Goal: Task Accomplishment & Management: Manage account settings

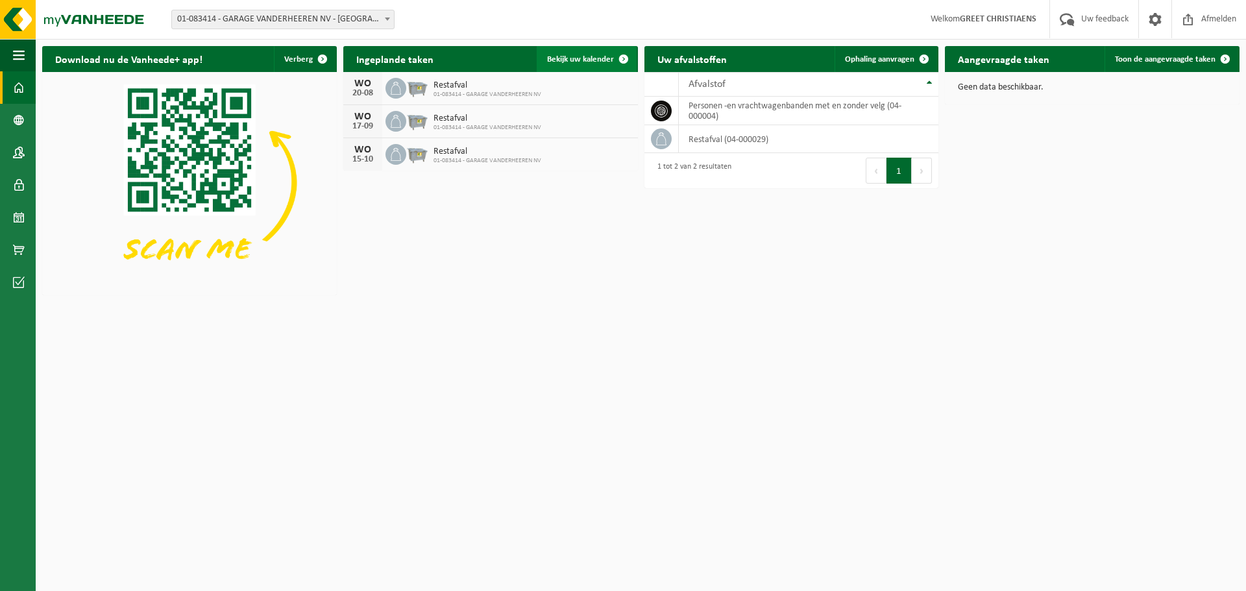
click at [563, 56] on span "Bekijk uw kalender" at bounding box center [580, 59] width 67 height 8
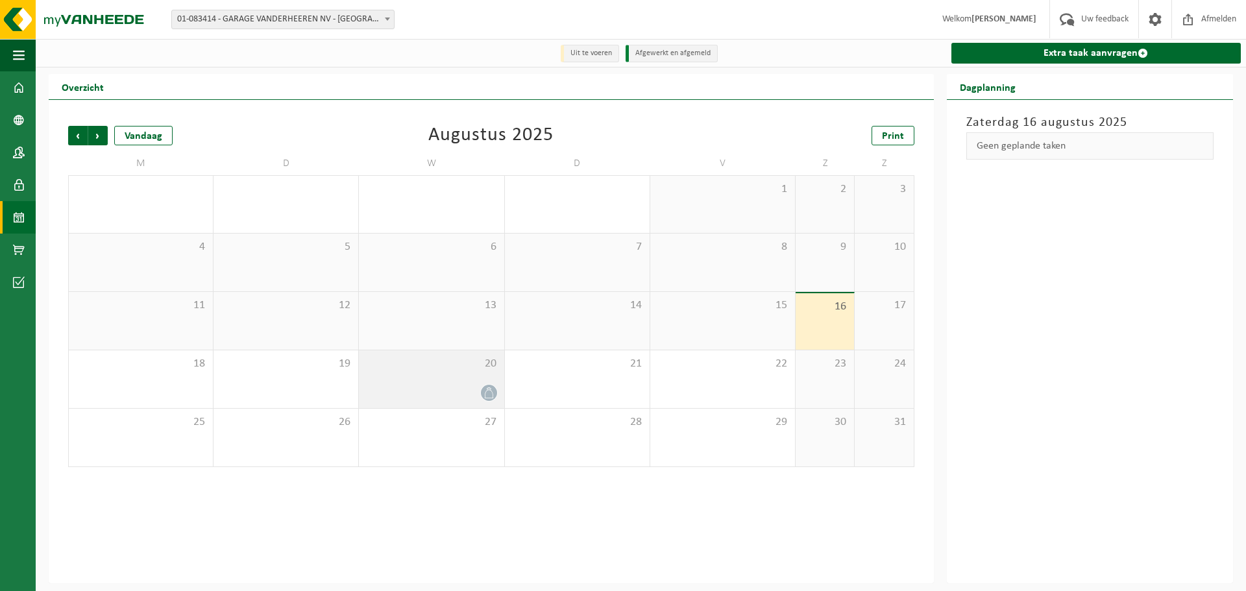
click at [458, 374] on div "20" at bounding box center [431, 380] width 145 height 58
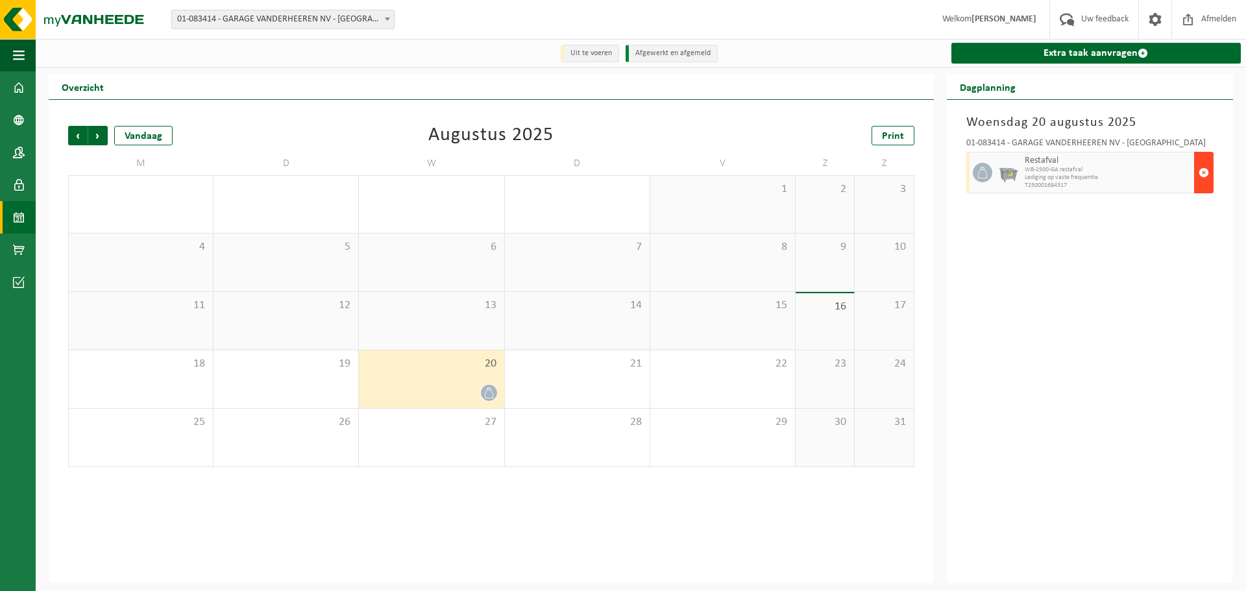
click at [1207, 175] on span "button" at bounding box center [1204, 173] width 10 height 26
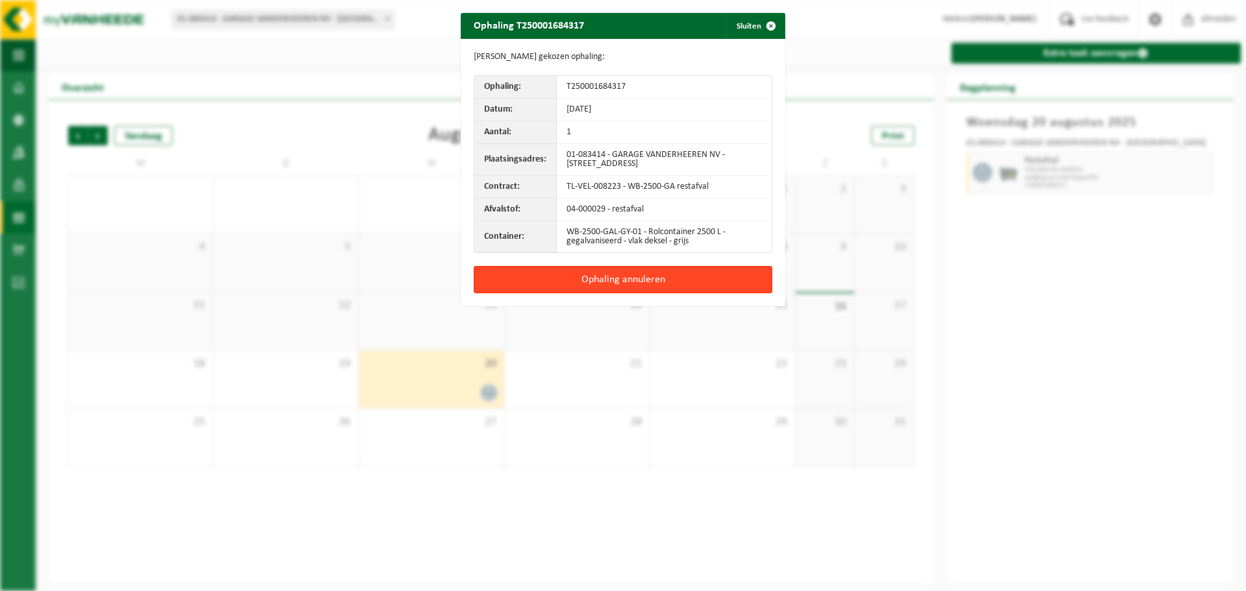
click at [631, 280] on button "Ophaling annuleren" at bounding box center [623, 279] width 299 height 27
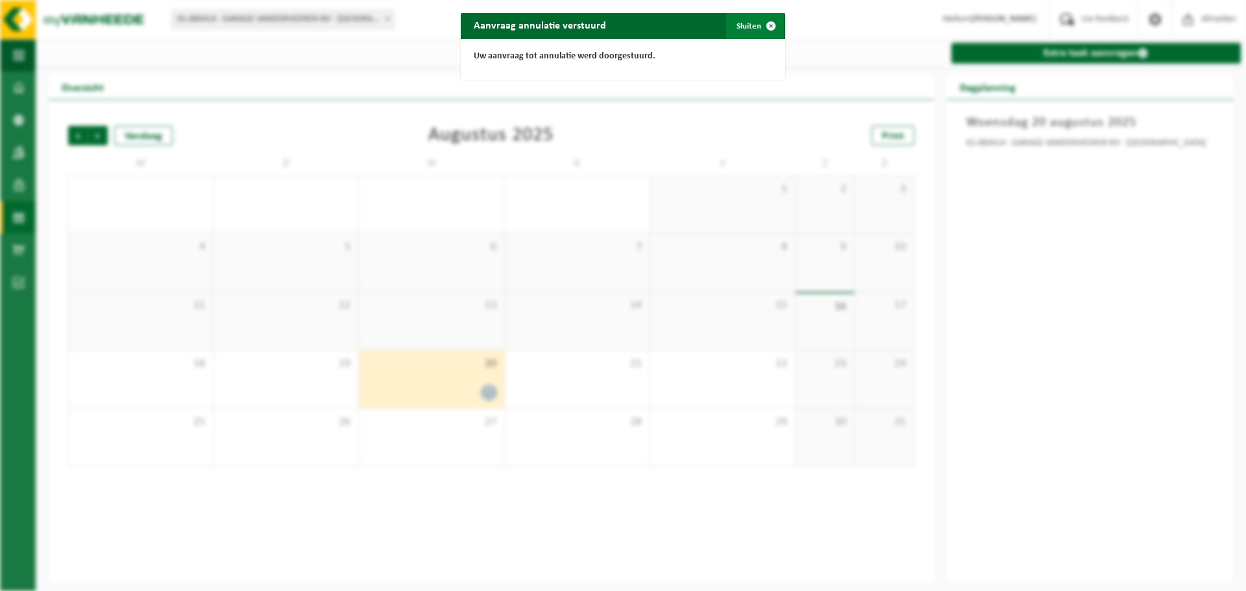
click at [741, 26] on button "Sluiten" at bounding box center [755, 26] width 58 height 26
